Goal: Obtain resource: Obtain resource

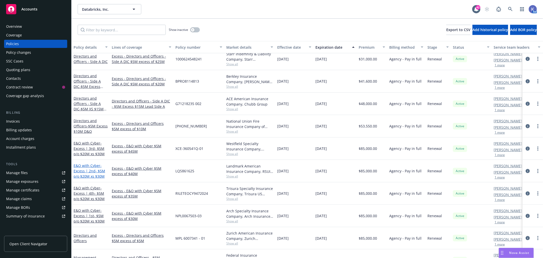
scroll to position [339, 0]
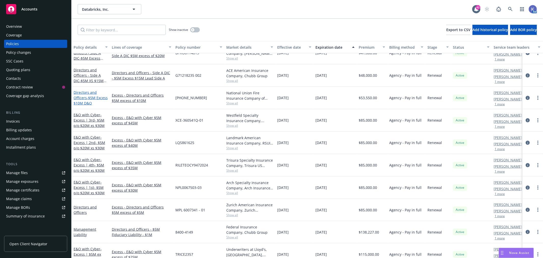
click at [85, 98] on link "Directors and Officers - $5M Excess $10M D&O" at bounding box center [91, 98] width 34 height 16
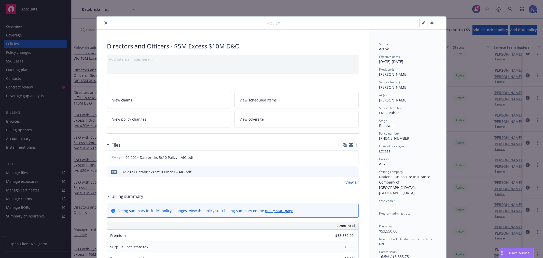
click at [352, 170] on icon "preview file" at bounding box center [354, 172] width 5 height 4
click at [104, 22] on icon "close" at bounding box center [105, 22] width 3 height 3
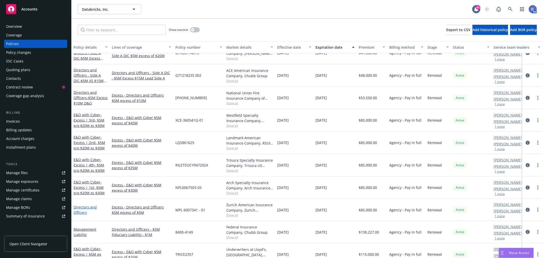
click at [88, 206] on link "Directors and Officers" at bounding box center [85, 210] width 23 height 10
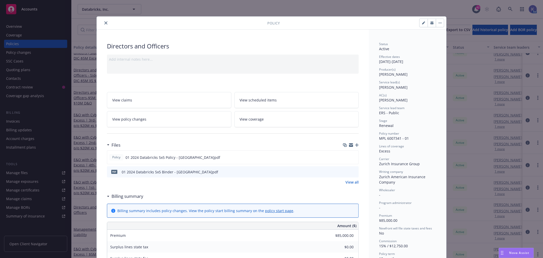
click at [352, 171] on icon "preview file" at bounding box center [354, 172] width 5 height 4
click at [352, 156] on icon "preview file" at bounding box center [353, 157] width 5 height 4
